Goal: Transaction & Acquisition: Book appointment/travel/reservation

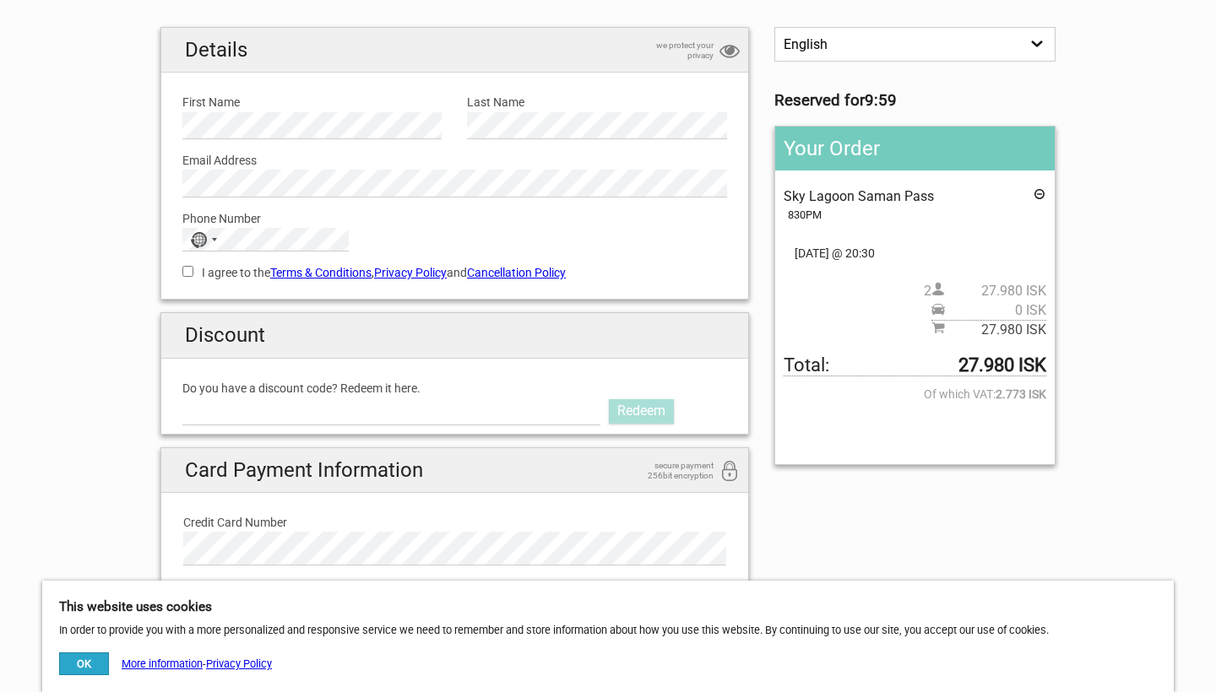
scroll to position [129, 0]
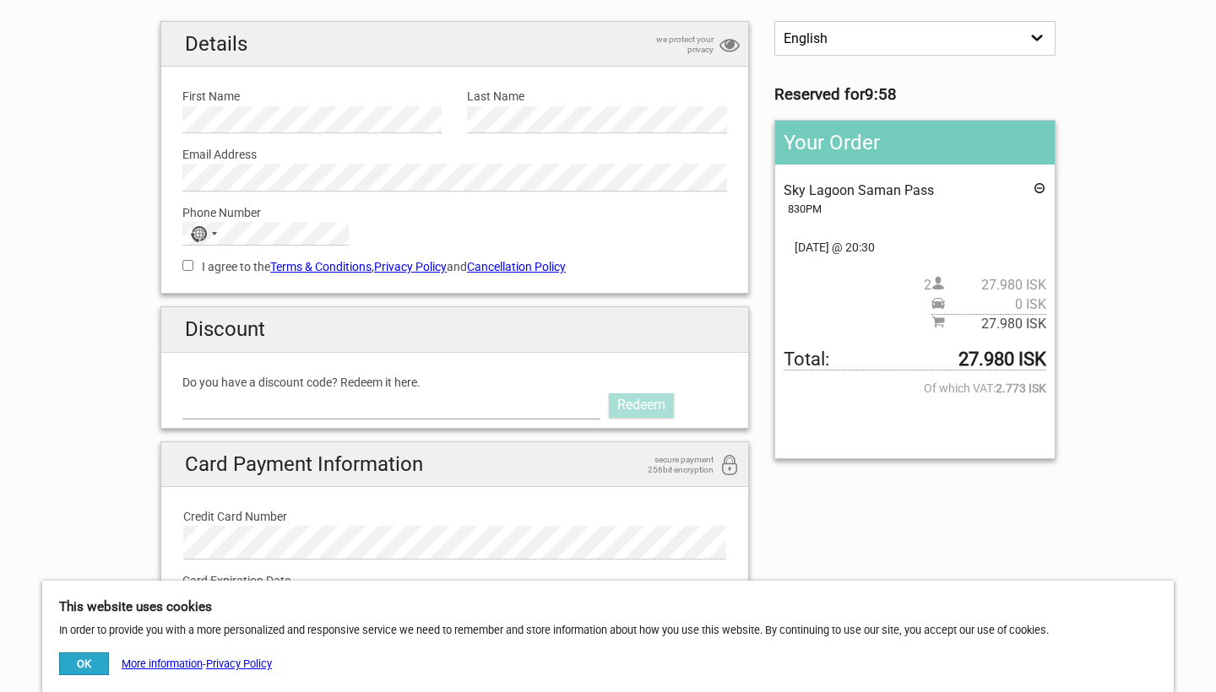
click at [317, 402] on input "Do you have a discount code? Redeem it here." at bounding box center [391, 405] width 418 height 27
paste input "AURORAPASS2025"
type input "AURORAPASS2025"
click at [629, 400] on link "Redeem" at bounding box center [641, 405] width 65 height 24
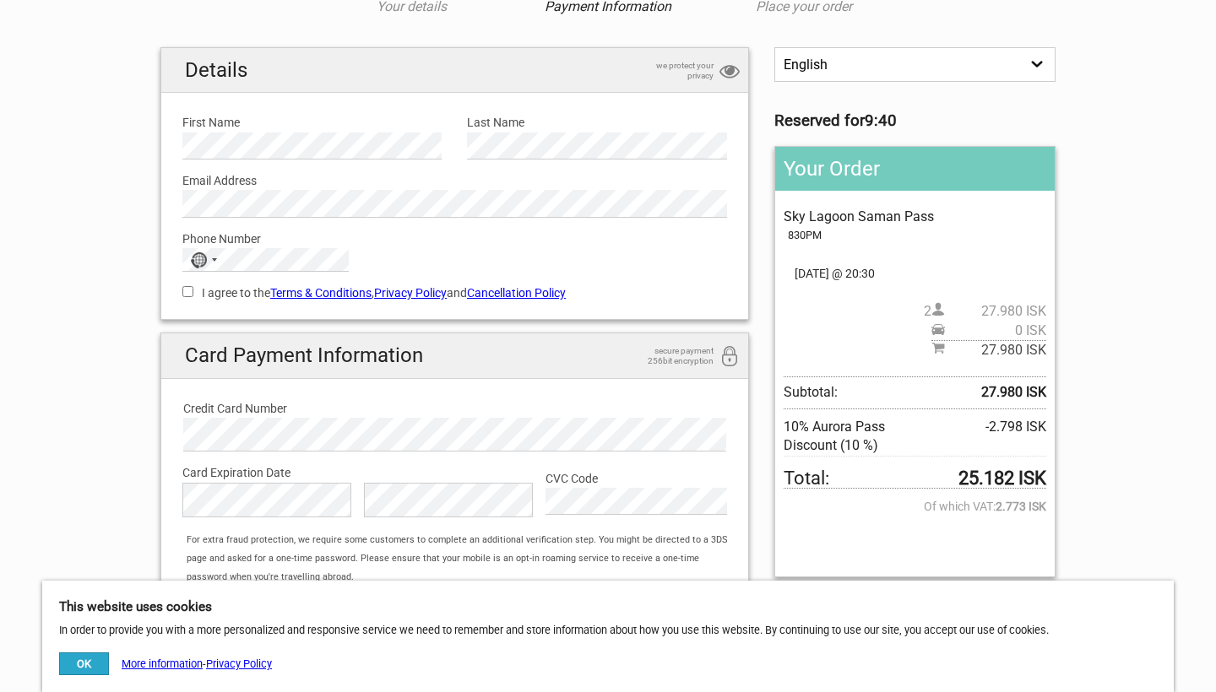
scroll to position [32, 0]
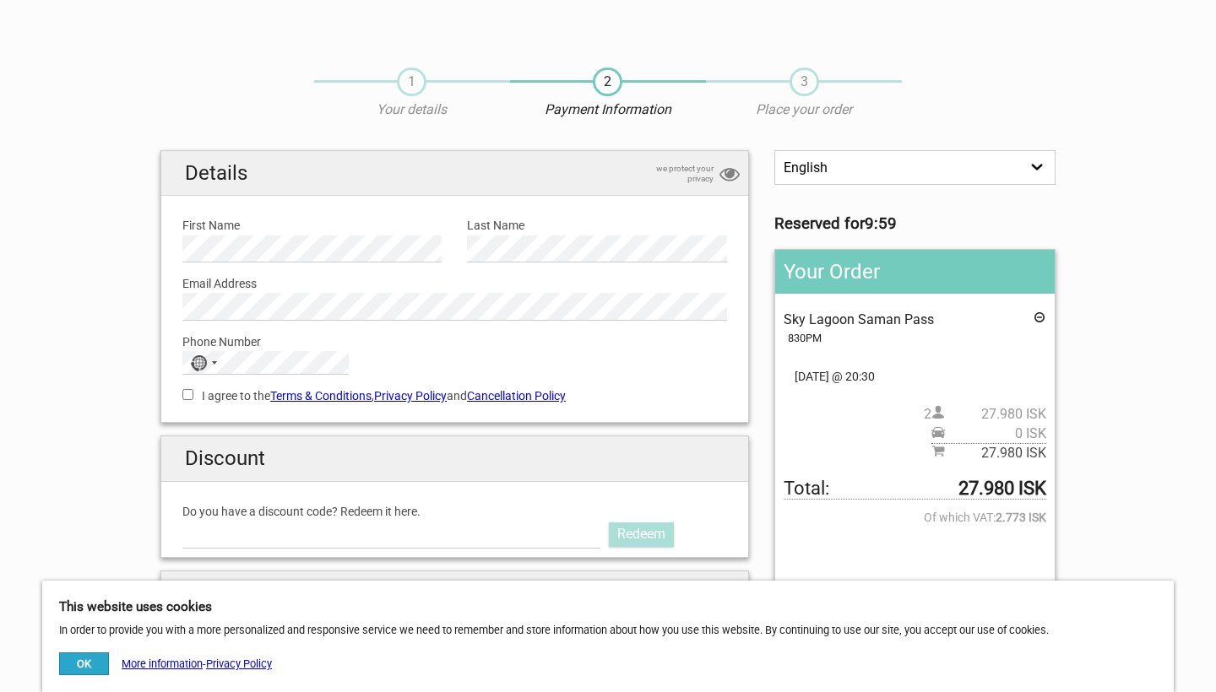
click at [892, 369] on span "09.Sep 2025 @ 20:30" at bounding box center [914, 376] width 263 height 19
click at [1040, 316] on icon at bounding box center [1039, 320] width 14 height 19
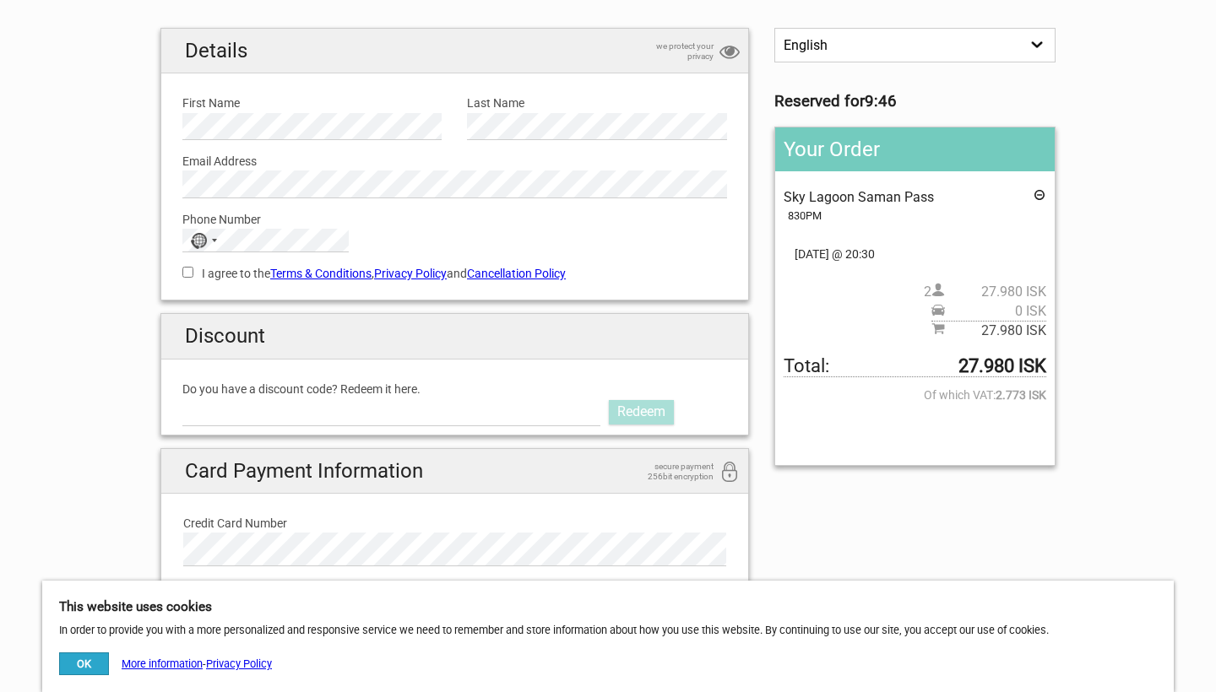
scroll to position [122, 0]
click at [93, 664] on button "OK" at bounding box center [84, 664] width 50 height 23
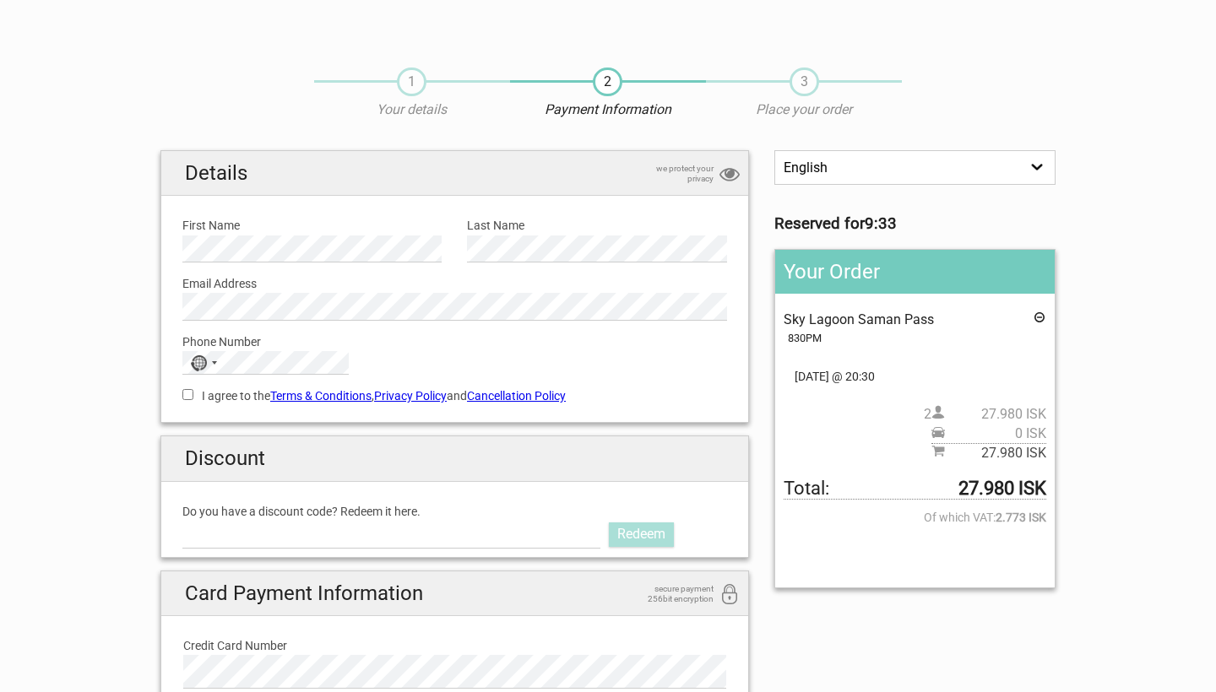
scroll to position [0, 0]
drag, startPoint x: 879, startPoint y: 374, endPoint x: 904, endPoint y: 373, distance: 25.3
click at [904, 373] on span "10.Sep 2025 @ 20:30" at bounding box center [914, 376] width 263 height 19
